Goal: Task Accomplishment & Management: Manage account settings

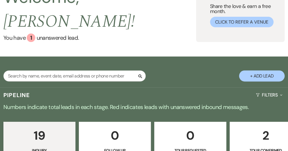
scroll to position [57, 0]
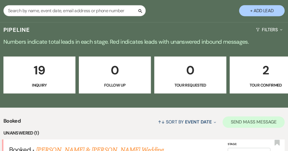
scroll to position [142, 0]
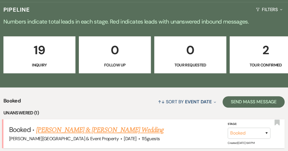
click at [118, 125] on link "[PERSON_NAME] & [PERSON_NAME] Wedding" at bounding box center [99, 130] width 127 height 10
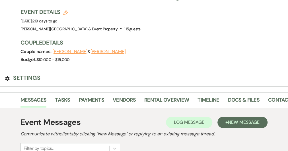
scroll to position [28, 0]
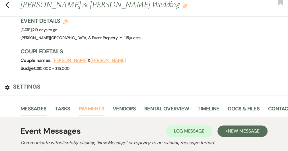
click at [102, 105] on link "Payments" at bounding box center [91, 111] width 25 height 12
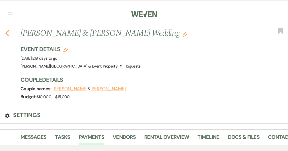
click at [9, 30] on icon "Previous" at bounding box center [7, 33] width 4 height 7
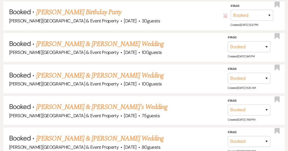
scroll to position [455, 0]
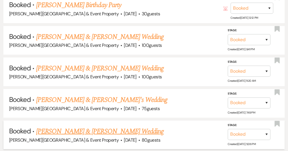
click at [133, 126] on link "[PERSON_NAME] & [PERSON_NAME] Wedding" at bounding box center [99, 131] width 127 height 10
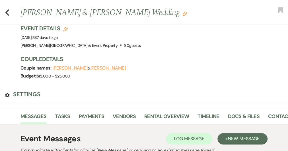
scroll to position [28, 0]
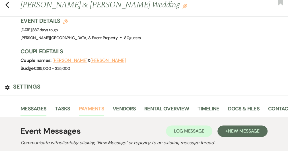
click at [103, 105] on link "Payments" at bounding box center [91, 111] width 25 height 12
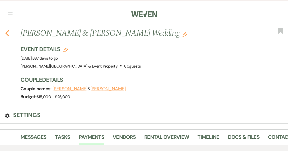
click at [9, 30] on icon "Previous" at bounding box center [7, 33] width 4 height 7
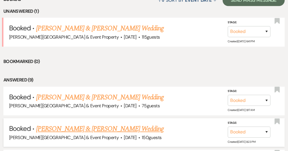
scroll to position [227, 0]
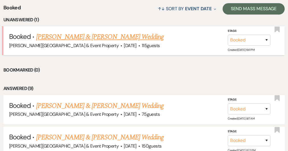
click at [108, 32] on link "[PERSON_NAME] & [PERSON_NAME] Wedding" at bounding box center [99, 37] width 127 height 10
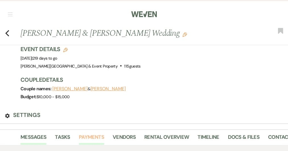
click at [99, 133] on link "Payments" at bounding box center [91, 139] width 25 height 12
click at [9, 30] on use "button" at bounding box center [7, 33] width 4 height 6
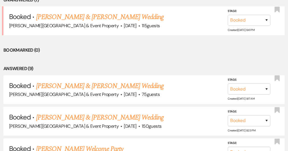
scroll to position [256, 0]
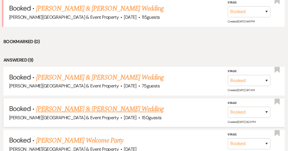
click at [103, 104] on link "[PERSON_NAME] & [PERSON_NAME] Wedding" at bounding box center [99, 109] width 127 height 10
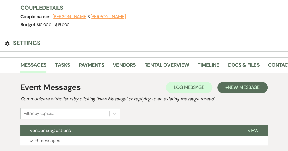
scroll to position [85, 0]
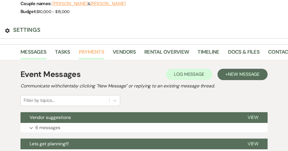
click at [101, 48] on link "Payments" at bounding box center [91, 54] width 25 height 12
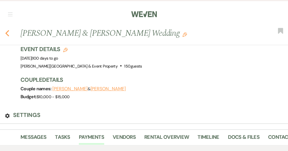
click at [9, 30] on use "button" at bounding box center [7, 33] width 4 height 6
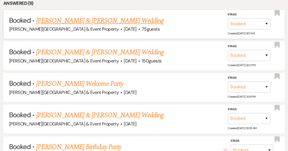
scroll to position [313, 0]
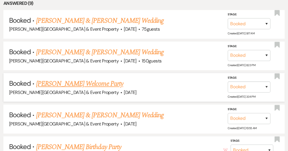
click at [92, 79] on link "[PERSON_NAME] Welcome Party" at bounding box center [79, 84] width 87 height 10
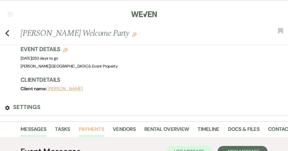
click at [97, 125] on link "Payments" at bounding box center [91, 131] width 25 height 12
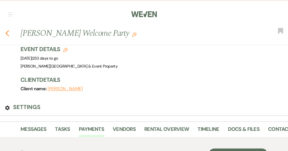
click at [9, 30] on use "button" at bounding box center [7, 33] width 4 height 6
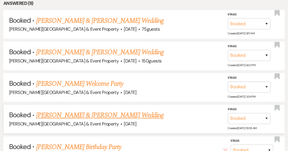
click at [124, 110] on link "[PERSON_NAME] & [PERSON_NAME] Wedding" at bounding box center [99, 115] width 127 height 10
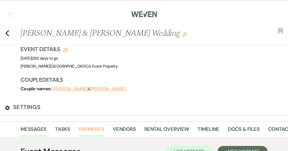
click at [98, 125] on link "Payments" at bounding box center [91, 131] width 25 height 12
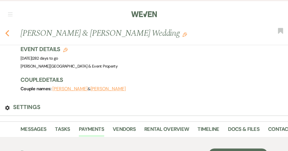
click at [9, 30] on icon "Previous" at bounding box center [7, 33] width 4 height 7
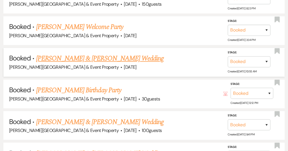
scroll to position [370, 0]
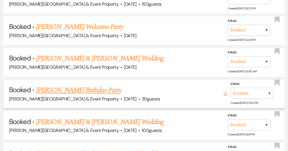
click at [94, 85] on link "[PERSON_NAME] Birthday Party" at bounding box center [78, 90] width 85 height 10
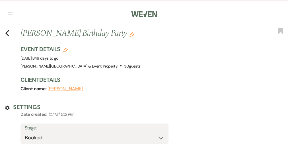
select select "12"
select select "4"
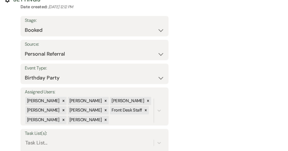
scroll to position [114, 0]
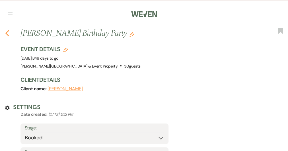
click at [9, 30] on icon "Previous" at bounding box center [7, 33] width 4 height 7
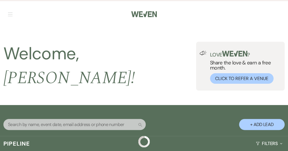
scroll to position [370, 0]
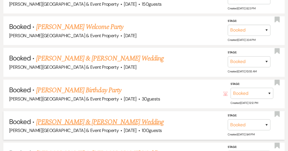
click at [108, 117] on link "[PERSON_NAME] & [PERSON_NAME] Wedding" at bounding box center [99, 122] width 127 height 10
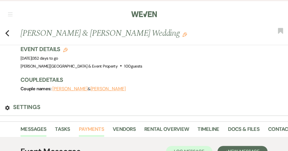
click at [100, 125] on link "Payments" at bounding box center [91, 131] width 25 height 12
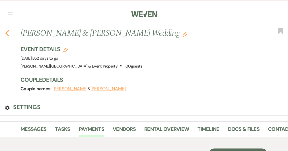
click at [9, 30] on use "button" at bounding box center [7, 33] width 4 height 6
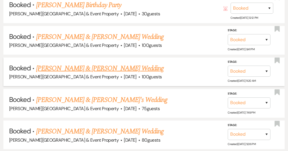
scroll to position [455, 0]
click at [115, 63] on link "[PERSON_NAME] & [PERSON_NAME] Wedding" at bounding box center [99, 68] width 127 height 10
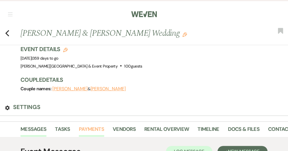
click at [98, 125] on link "Payments" at bounding box center [91, 131] width 25 height 12
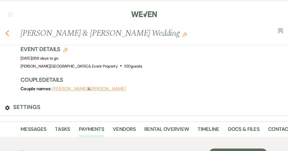
click at [9, 30] on icon "Previous" at bounding box center [7, 33] width 4 height 7
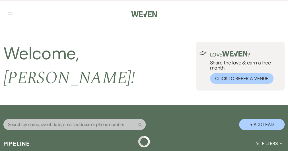
scroll to position [455, 0]
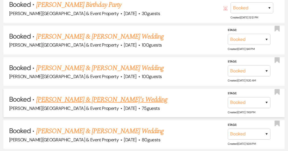
click at [103, 94] on link "[PERSON_NAME] & [PERSON_NAME]'s Wedding" at bounding box center [101, 99] width 131 height 10
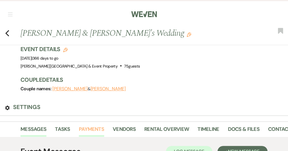
click at [97, 125] on link "Payments" at bounding box center [91, 131] width 25 height 12
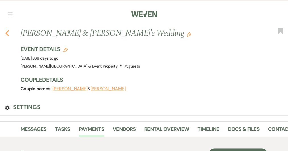
click at [9, 30] on icon "Previous" at bounding box center [7, 33] width 4 height 7
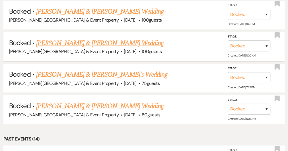
scroll to position [512, 0]
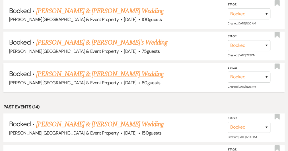
click at [103, 69] on link "[PERSON_NAME] & [PERSON_NAME] Wedding" at bounding box center [99, 74] width 127 height 10
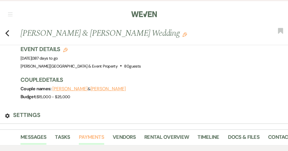
click at [98, 133] on link "Payments" at bounding box center [91, 139] width 25 height 12
click at [9, 30] on icon "Previous" at bounding box center [7, 33] width 4 height 7
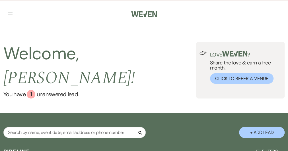
click at [0, 0] on link "Log Out" at bounding box center [0, 0] width 0 height 0
